Goal: Task Accomplishment & Management: Use online tool/utility

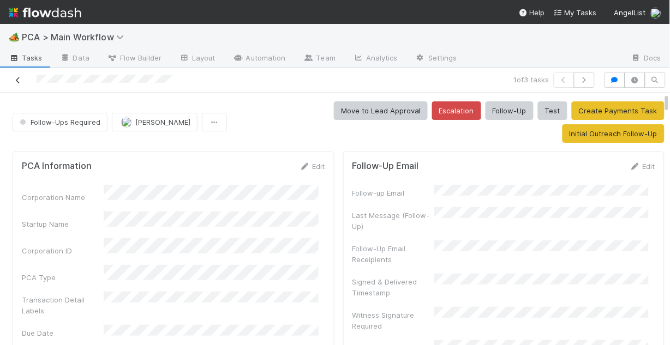
click at [22, 79] on icon at bounding box center [18, 80] width 11 height 7
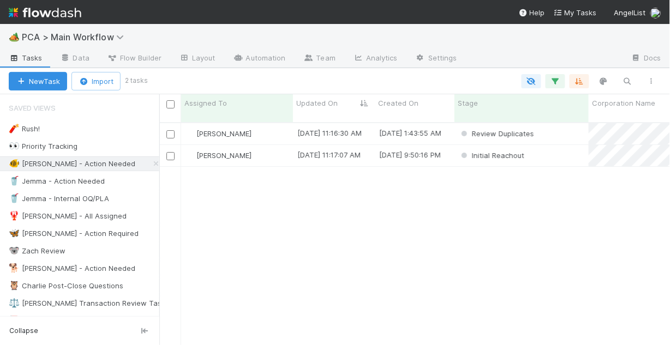
scroll to position [225, 504]
click at [272, 123] on div "[PERSON_NAME]" at bounding box center [237, 133] width 112 height 21
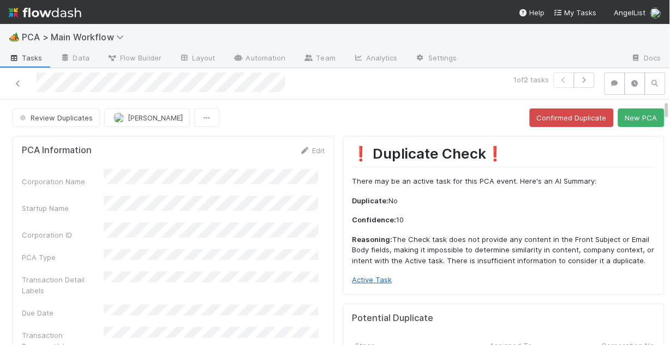
click at [366, 281] on link "Active Task" at bounding box center [372, 279] width 40 height 9
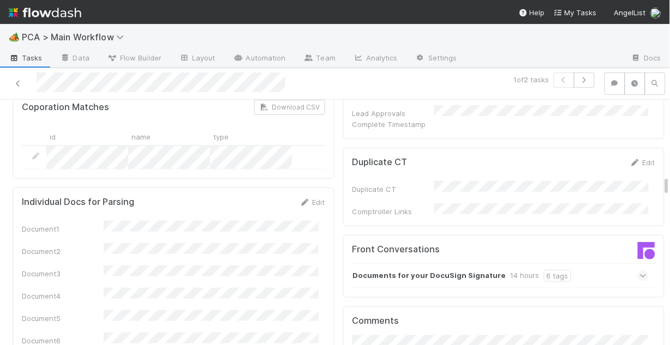
scroll to position [964, 0]
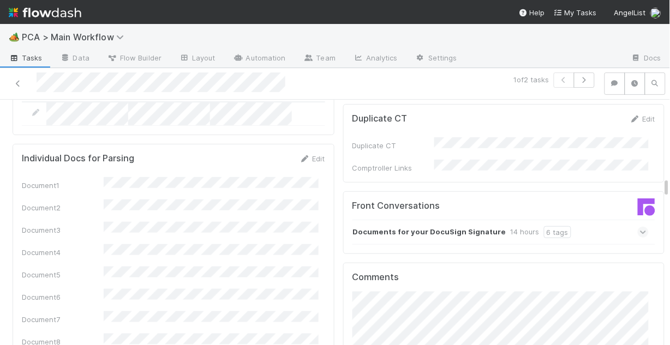
click at [638, 227] on span at bounding box center [643, 232] width 11 height 11
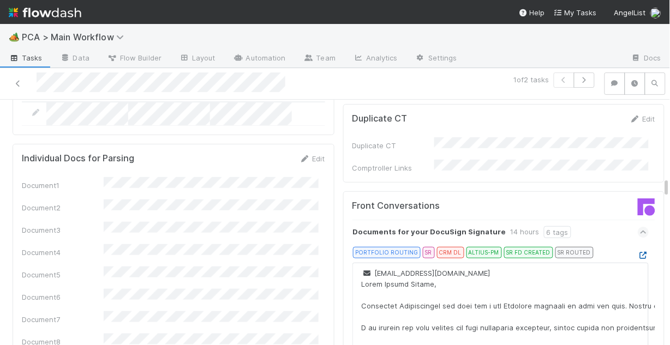
click at [638, 252] on icon at bounding box center [643, 255] width 11 height 7
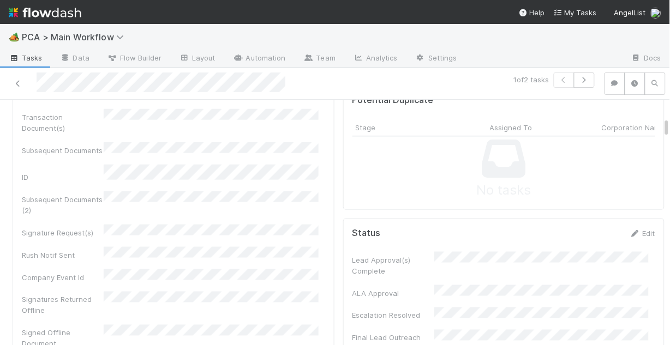
scroll to position [0, 0]
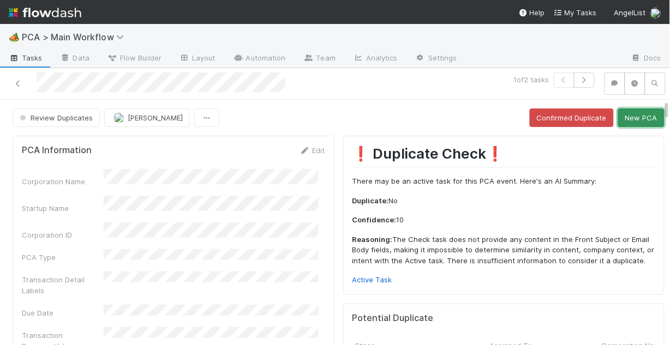
click at [624, 124] on button "New PCA" at bounding box center [641, 118] width 46 height 19
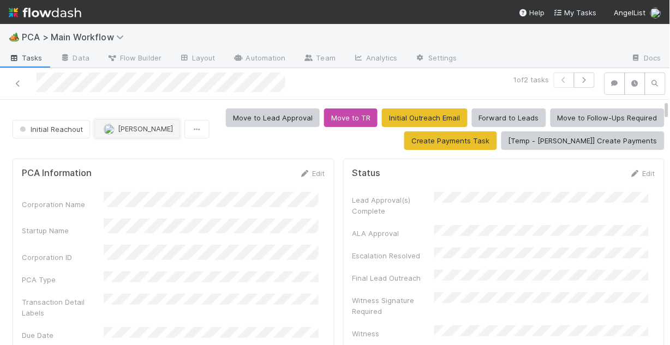
click at [115, 123] on button "Nathalie Gualito" at bounding box center [137, 128] width 86 height 19
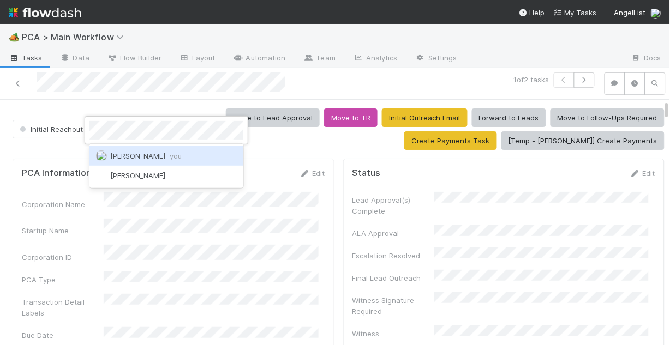
click at [154, 154] on span "Chris DelBianco you" at bounding box center [145, 156] width 71 height 9
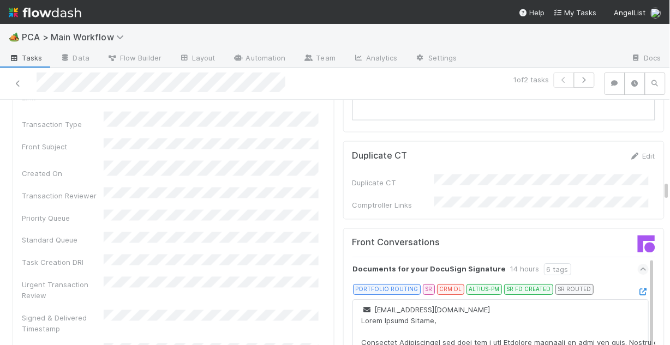
scroll to position [1178, 0]
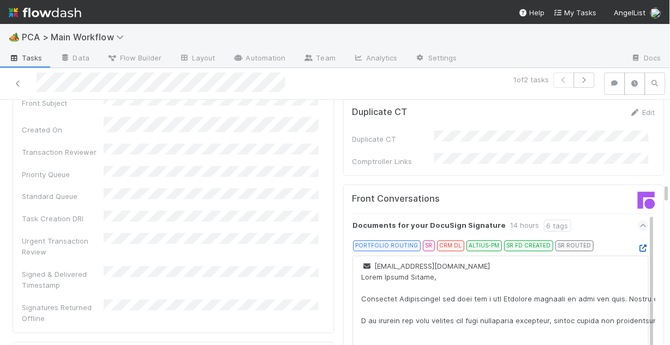
click at [638, 245] on icon at bounding box center [643, 248] width 11 height 7
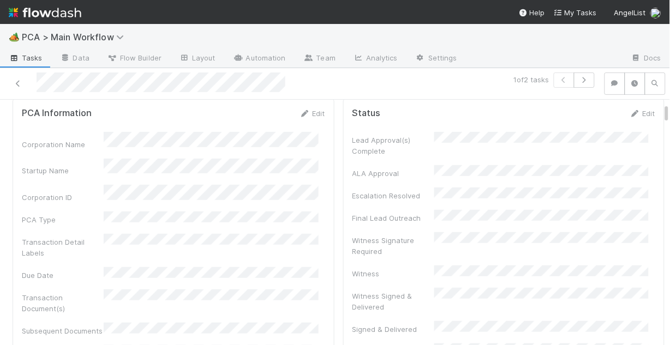
scroll to position [44, 0]
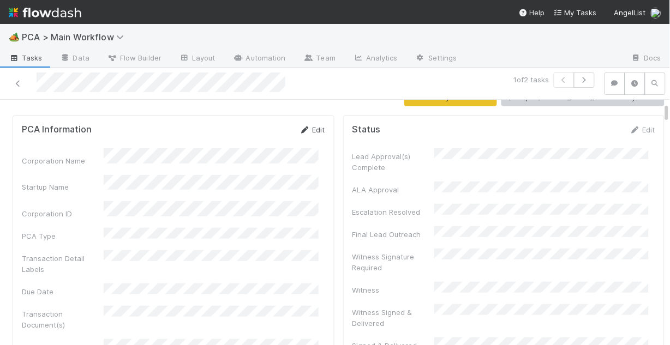
click at [308, 124] on div "Edit" at bounding box center [312, 129] width 26 height 11
click at [307, 129] on link "Edit" at bounding box center [312, 129] width 26 height 9
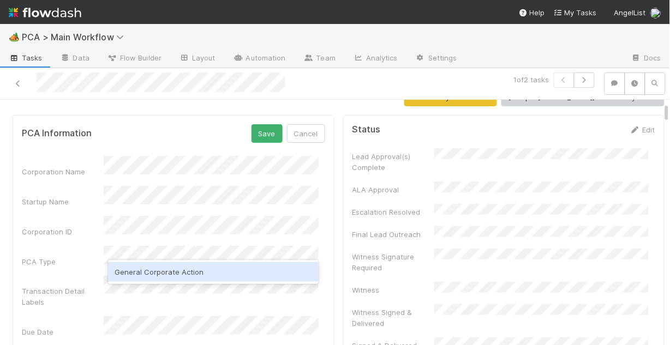
click at [166, 272] on div "General Corporate Action" at bounding box center [213, 272] width 211 height 20
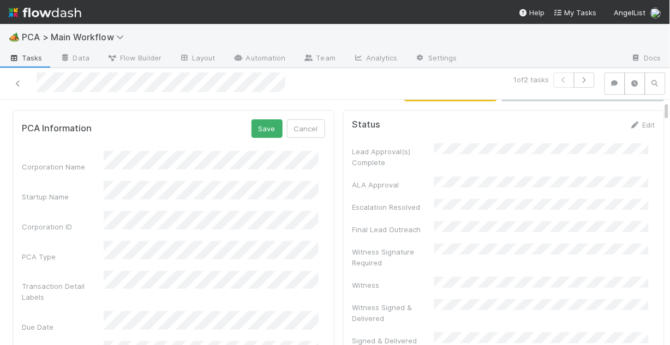
scroll to position [0, 0]
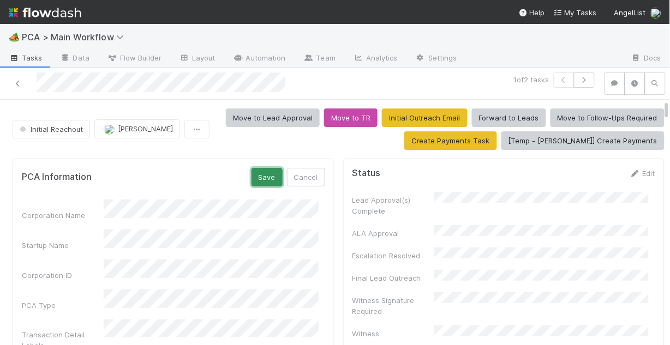
click at [255, 179] on button "Save" at bounding box center [266, 177] width 31 height 19
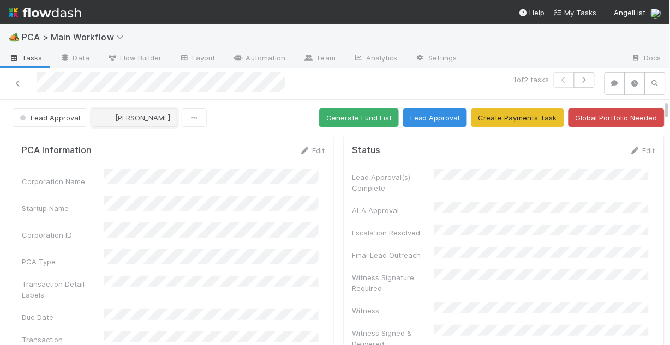
click at [135, 117] on span "[PERSON_NAME]" at bounding box center [142, 117] width 55 height 9
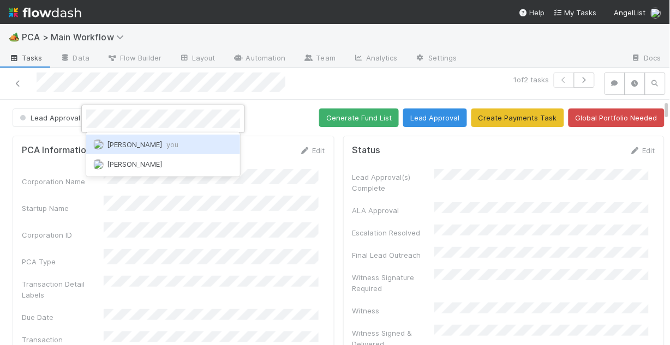
click at [137, 143] on span "Chris DelBianco you" at bounding box center [142, 144] width 71 height 9
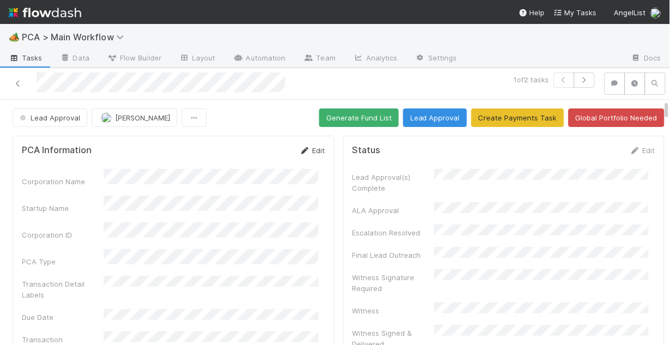
click at [303, 149] on icon at bounding box center [304, 150] width 11 height 7
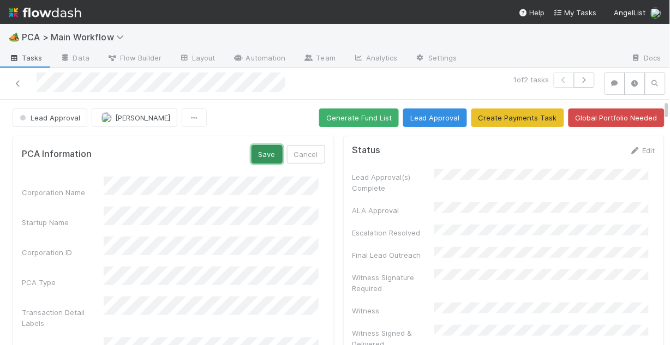
click at [267, 157] on button "Save" at bounding box center [266, 154] width 31 height 19
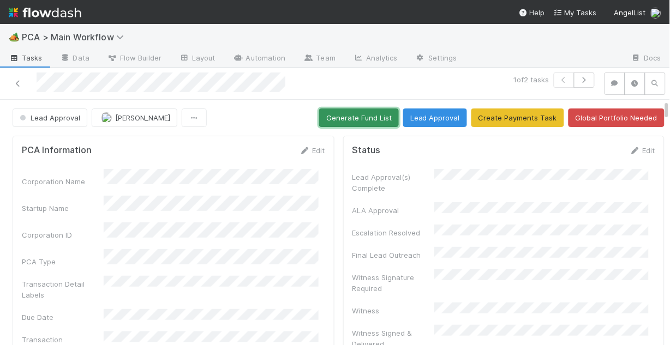
click at [357, 117] on button "Generate Fund List" at bounding box center [359, 118] width 80 height 19
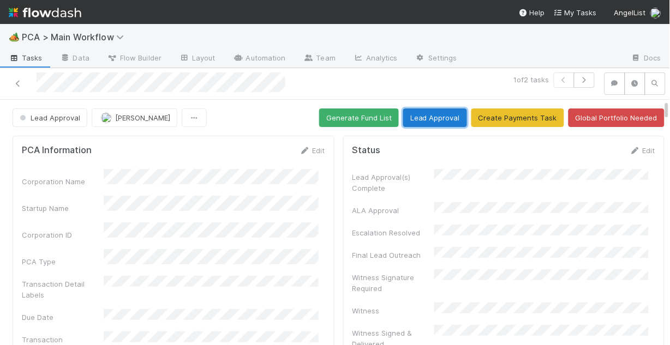
click at [443, 117] on button "Lead Approval" at bounding box center [435, 118] width 64 height 19
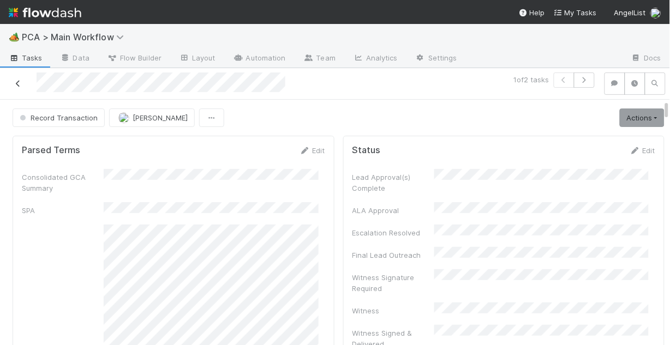
click at [18, 85] on icon at bounding box center [18, 83] width 11 height 7
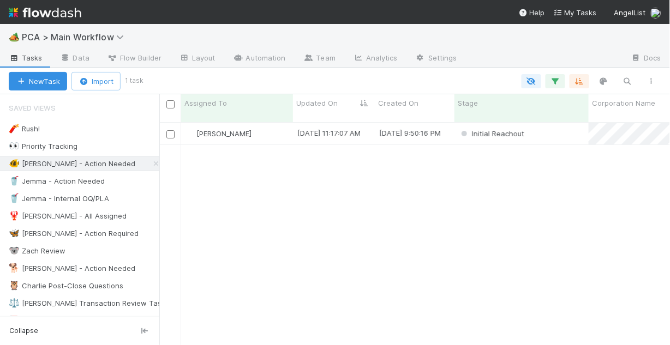
scroll to position [225, 504]
click at [269, 129] on div "[PERSON_NAME]" at bounding box center [237, 133] width 112 height 21
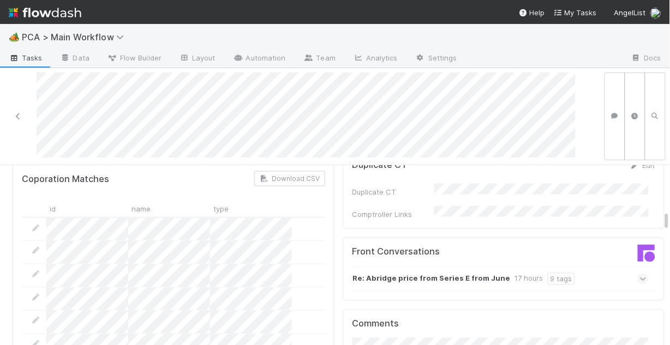
scroll to position [1178, 0]
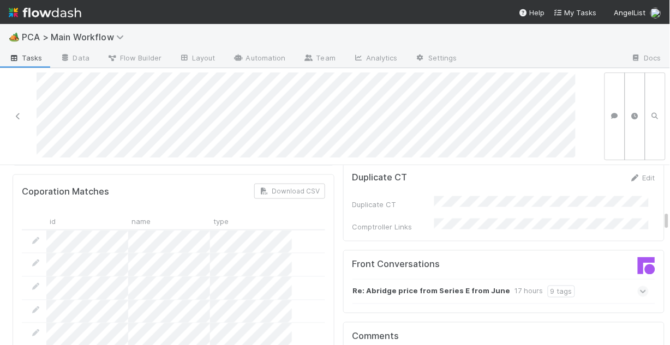
click at [640, 286] on icon at bounding box center [643, 291] width 7 height 11
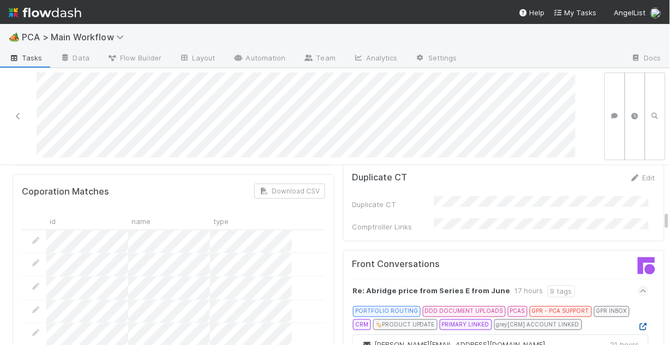
click at [638, 324] on icon at bounding box center [643, 327] width 11 height 7
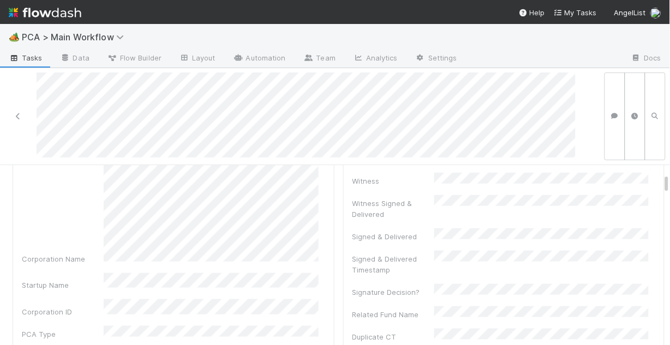
scroll to position [0, 0]
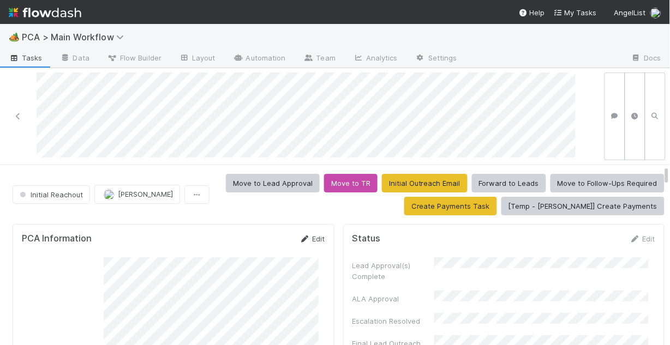
click at [311, 239] on link "Edit" at bounding box center [312, 239] width 26 height 9
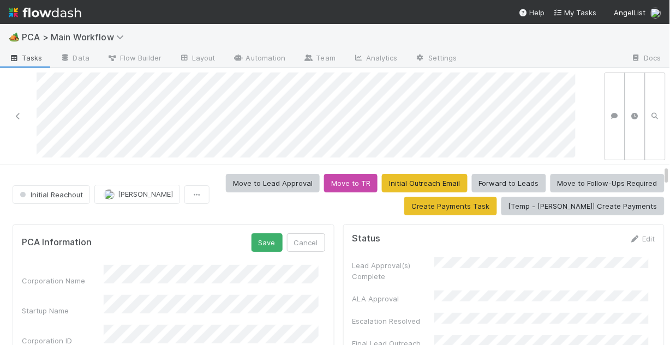
scroll to position [44, 0]
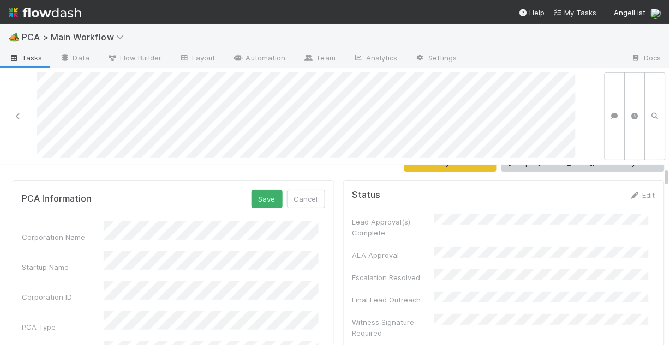
click at [162, 204] on div "PCA Information Save Cancel" at bounding box center [173, 199] width 303 height 19
click at [95, 257] on div "Startup Name" at bounding box center [173, 261] width 303 height 21
click at [256, 201] on button "Save" at bounding box center [266, 199] width 31 height 19
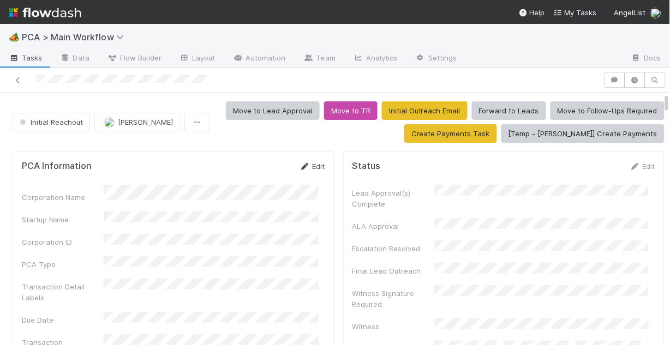
click at [308, 168] on link "Edit" at bounding box center [312, 166] width 26 height 9
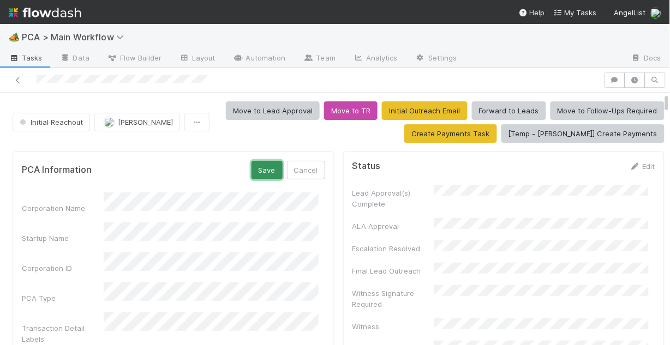
click at [257, 174] on button "Save" at bounding box center [266, 170] width 31 height 19
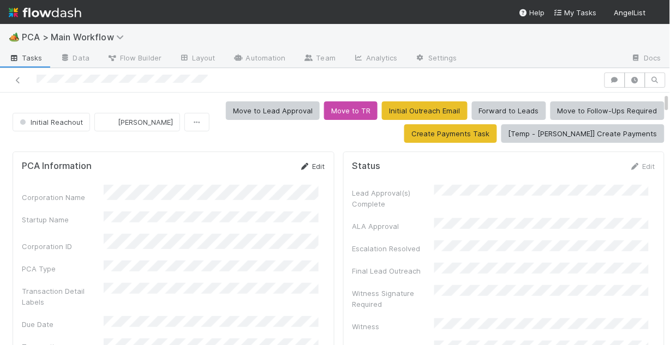
click at [305, 168] on link "Edit" at bounding box center [312, 166] width 26 height 9
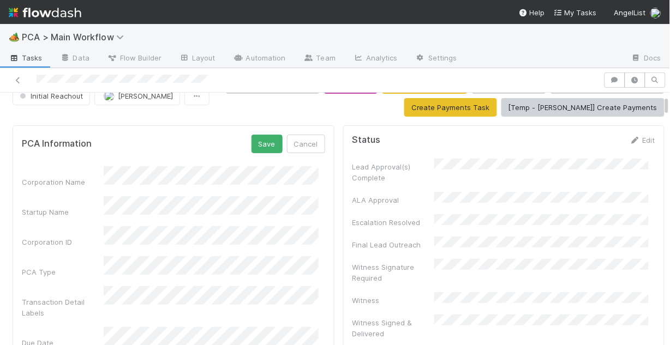
scroll to position [44, 0]
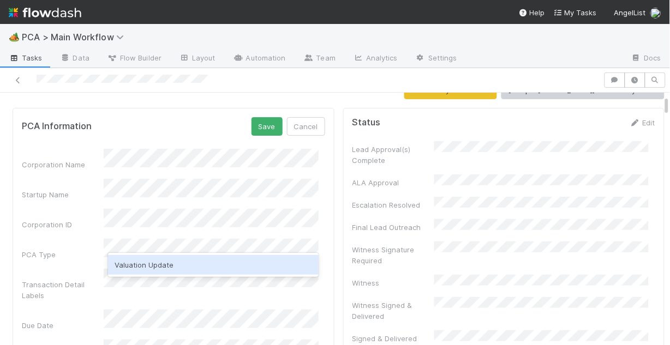
click at [172, 266] on div "Valuation Update" at bounding box center [213, 265] width 211 height 20
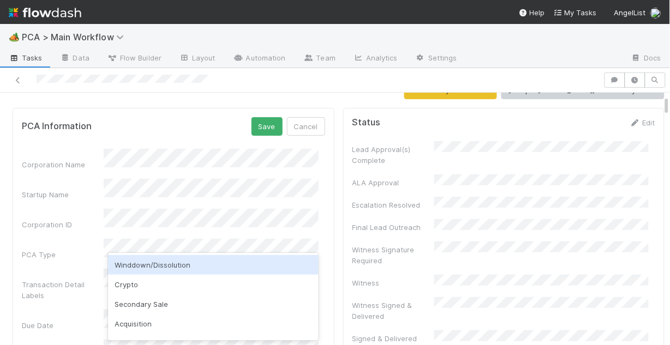
click at [150, 132] on div "PCA Information Save Cancel" at bounding box center [173, 126] width 303 height 19
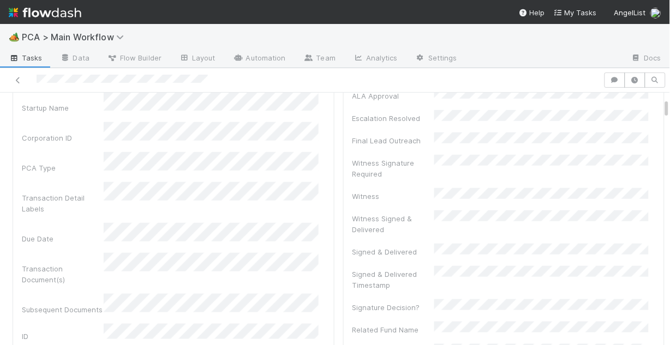
scroll to position [131, 0]
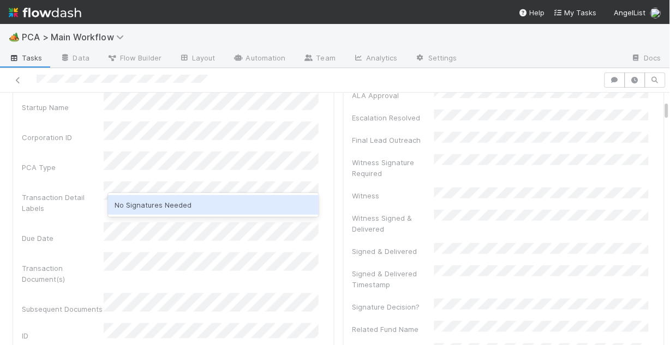
click at [178, 205] on div "No Signatures Needed" at bounding box center [213, 205] width 211 height 20
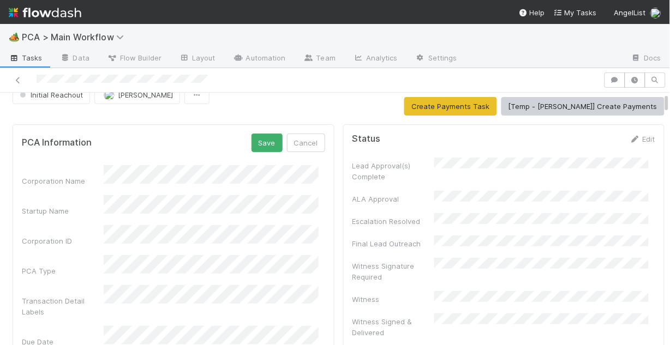
scroll to position [0, 0]
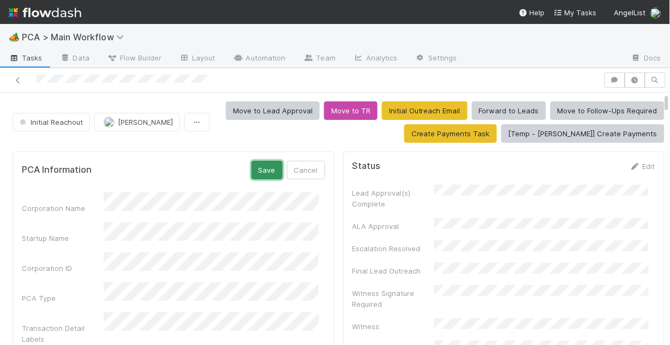
click at [253, 172] on button "Save" at bounding box center [266, 170] width 31 height 19
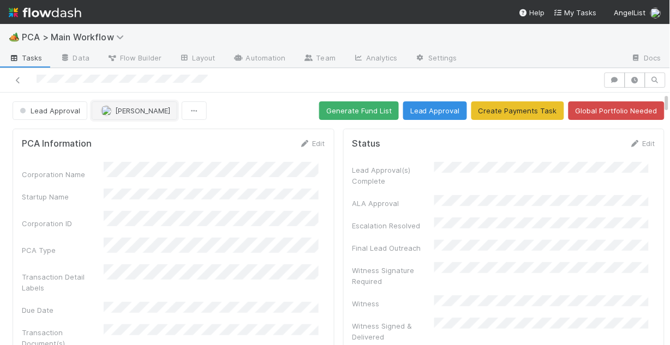
click at [123, 110] on span "Nathalie Gualito" at bounding box center [142, 110] width 55 height 9
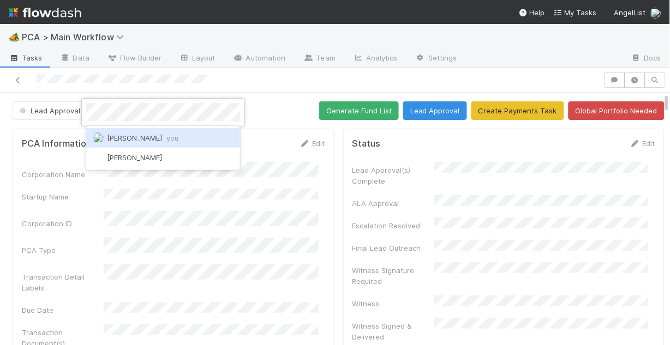
click at [139, 133] on div "Chris DelBianco you" at bounding box center [163, 138] width 154 height 20
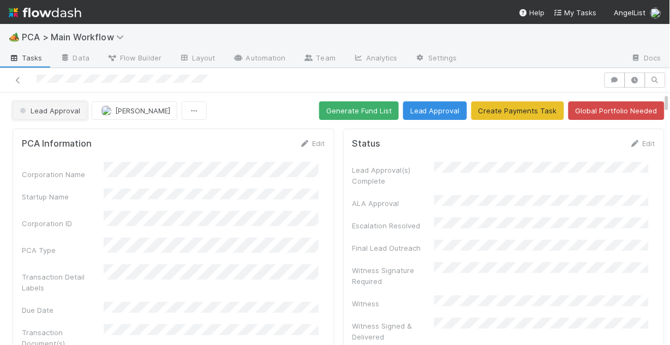
click at [45, 113] on span "Lead Approval" at bounding box center [48, 110] width 63 height 9
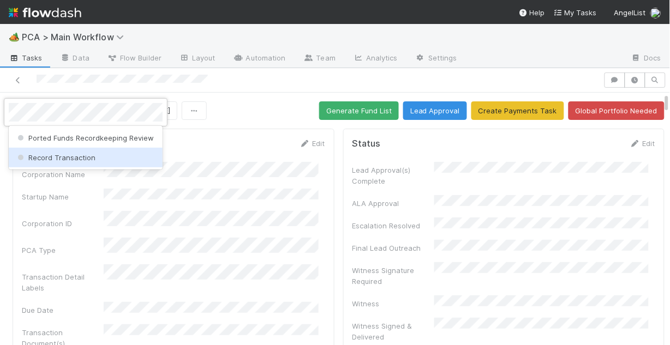
click at [64, 160] on span "Record Transaction" at bounding box center [55, 157] width 80 height 9
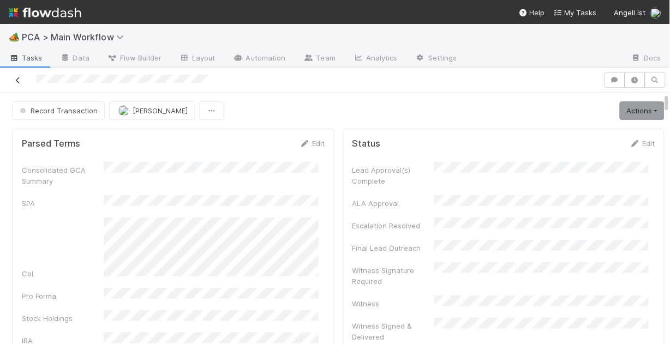
click at [19, 78] on icon at bounding box center [18, 80] width 11 height 7
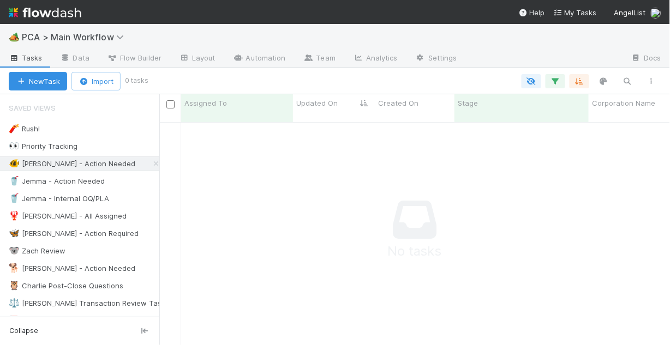
scroll to position [7, 7]
